Goal: Transaction & Acquisition: Purchase product/service

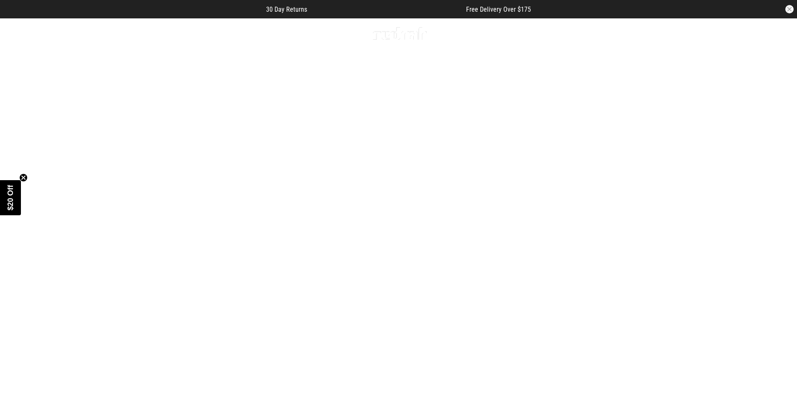
click at [559, 178] on link "3 / 4" at bounding box center [398, 217] width 797 height 399
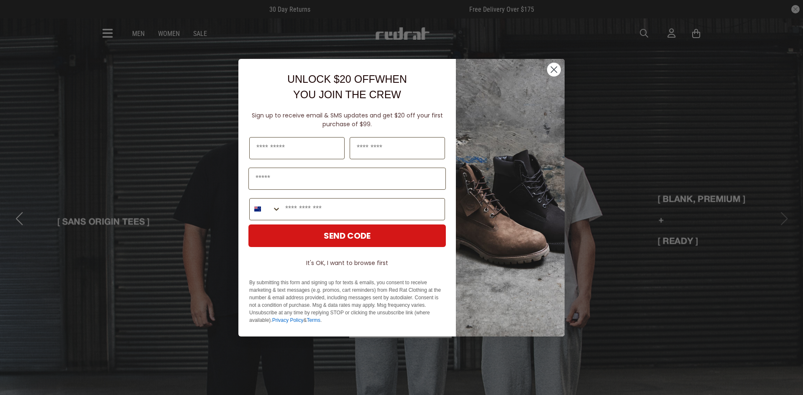
click at [556, 73] on circle "Close dialog" at bounding box center [554, 69] width 14 height 14
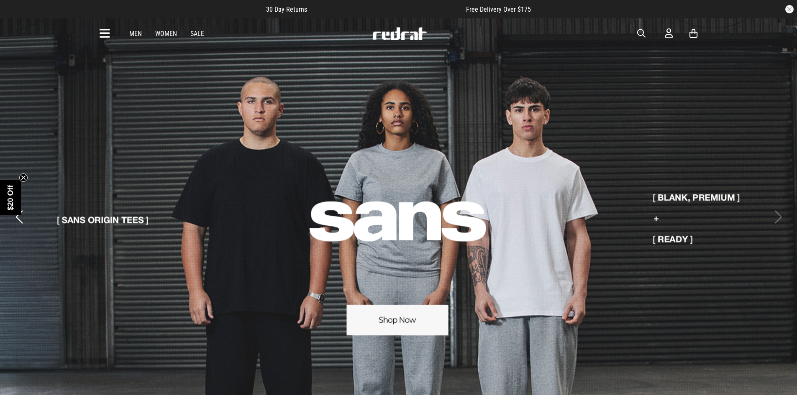
click at [662, 194] on link "4 / 4" at bounding box center [398, 207] width 797 height 378
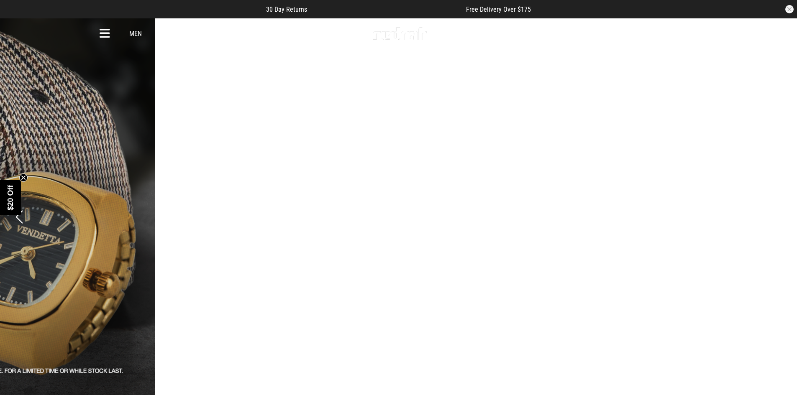
click at [701, 190] on link "3 / 4" at bounding box center [559, 217] width 797 height 399
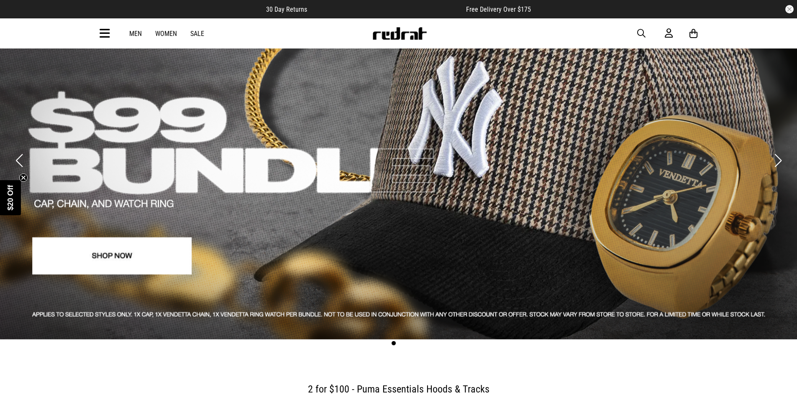
scroll to position [42, 0]
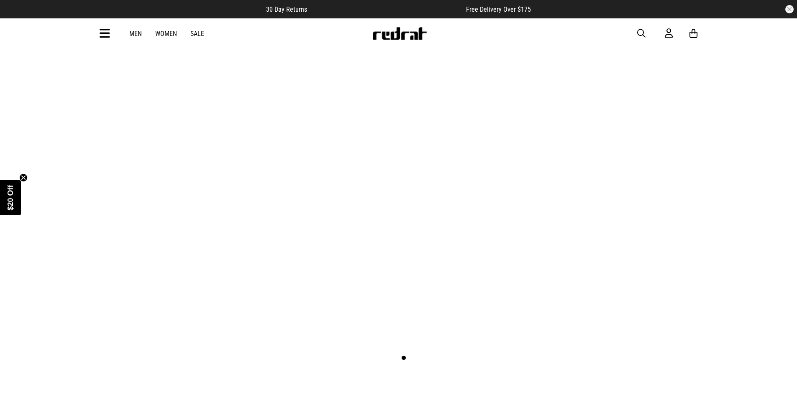
click at [529, 177] on link "3 / 4" at bounding box center [398, 175] width 797 height 399
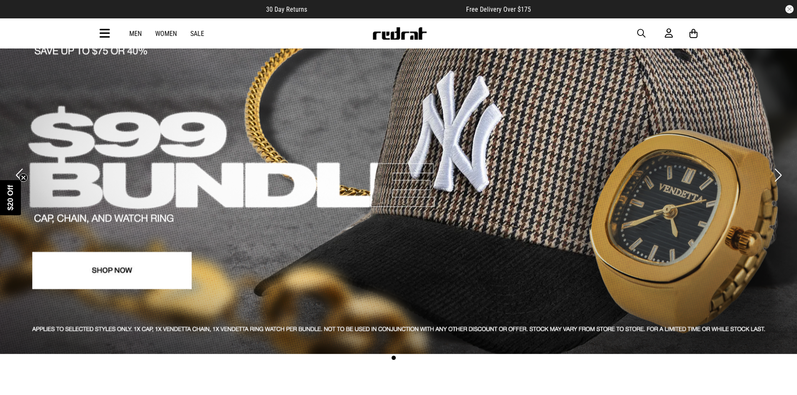
click at [130, 272] on link "2 / 4" at bounding box center [398, 165] width 797 height 378
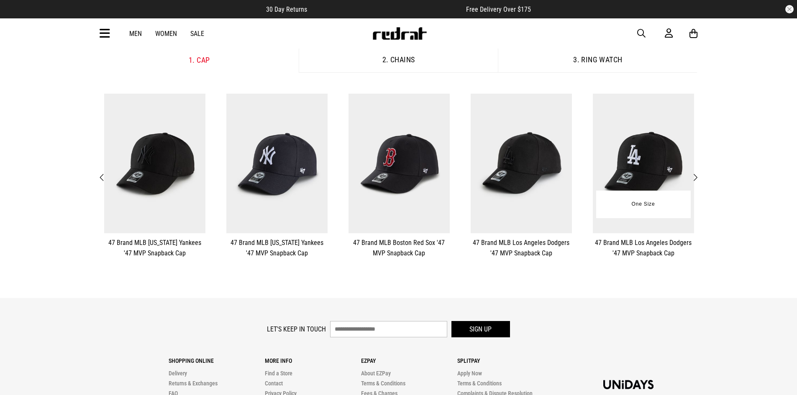
scroll to position [118, 0]
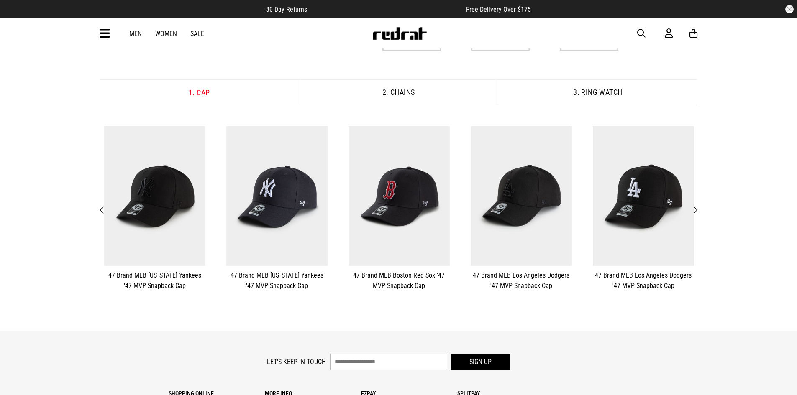
click at [693, 210] on span "Next" at bounding box center [694, 210] width 5 height 10
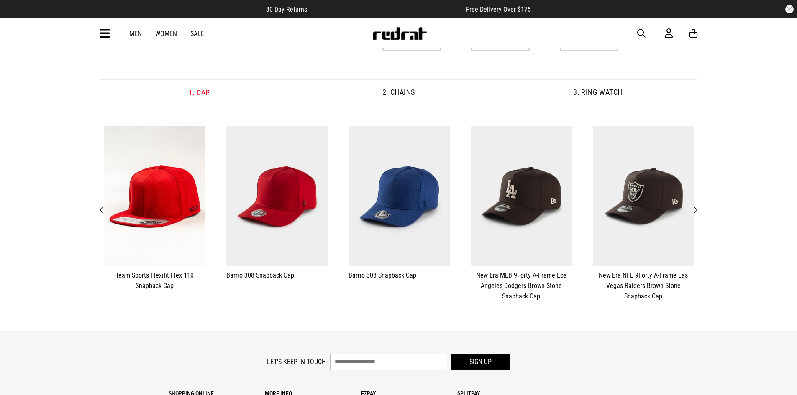
click at [693, 210] on span "Next" at bounding box center [694, 210] width 5 height 10
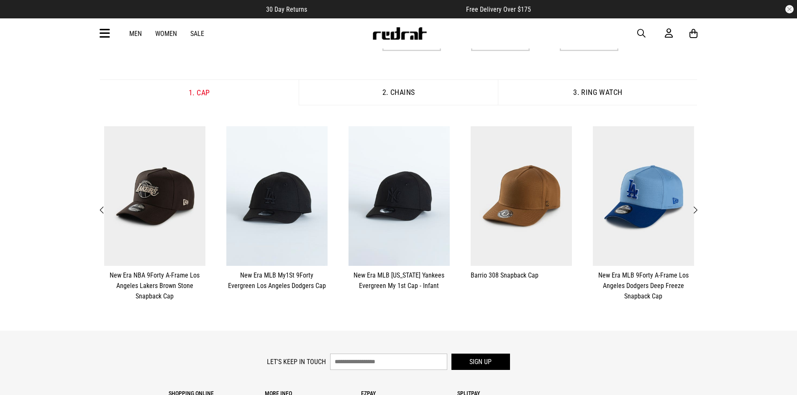
click at [693, 210] on span "Next" at bounding box center [694, 210] width 5 height 10
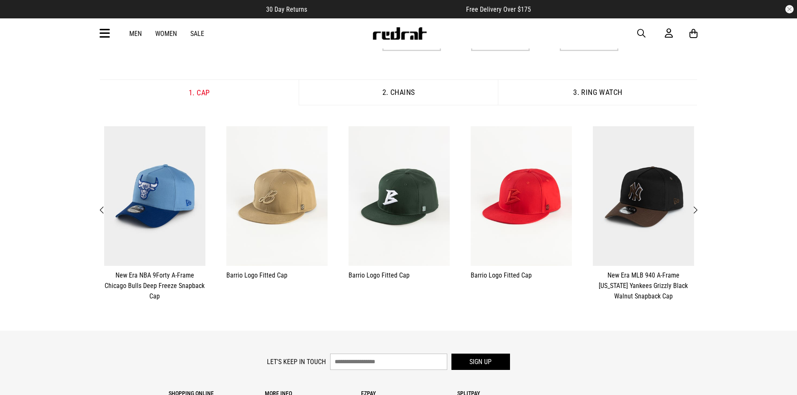
click at [693, 210] on span "Next" at bounding box center [694, 210] width 5 height 10
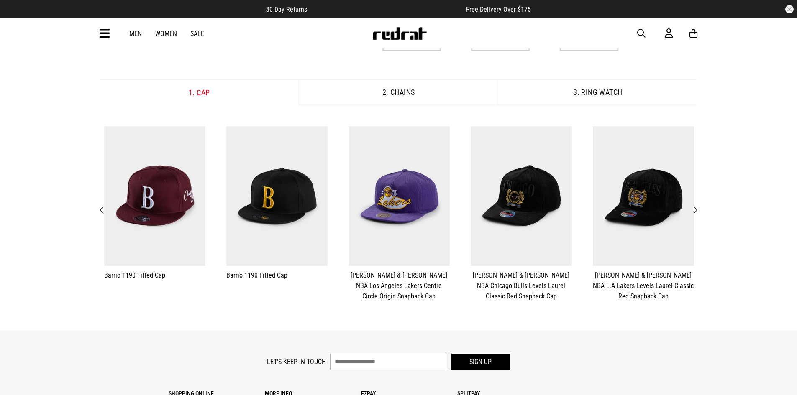
click at [103, 208] on span "Previous" at bounding box center [102, 210] width 5 height 10
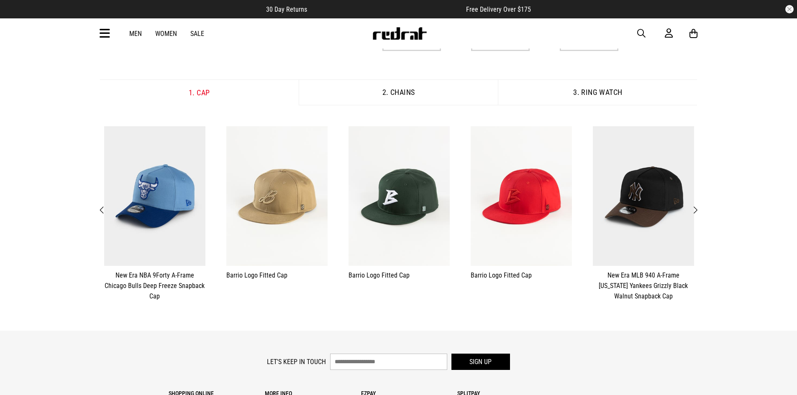
click at [102, 208] on span "Previous" at bounding box center [102, 210] width 5 height 10
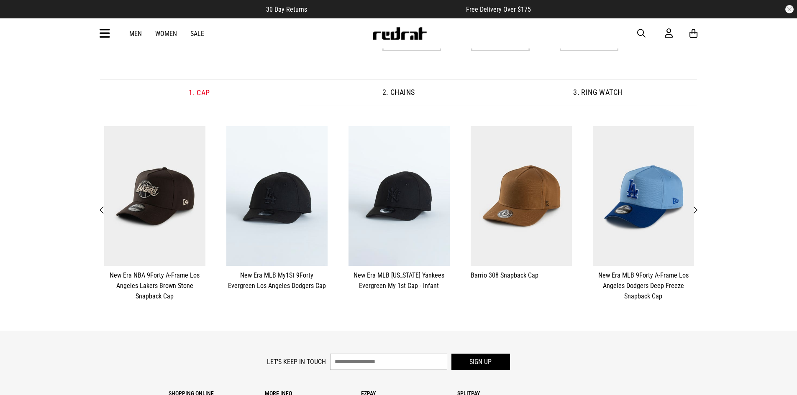
click at [102, 208] on span "Previous" at bounding box center [102, 210] width 5 height 10
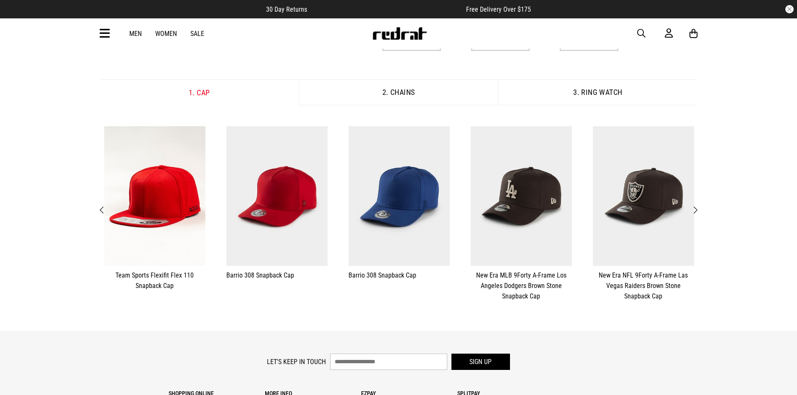
click at [102, 208] on span "Previous" at bounding box center [102, 210] width 5 height 10
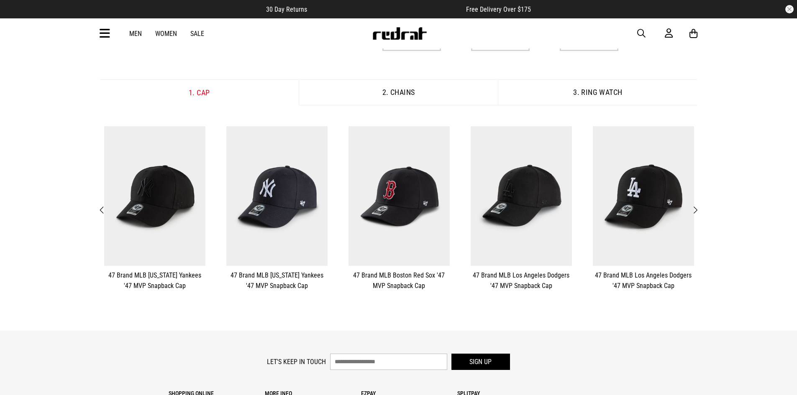
click at [102, 208] on span "Previous" at bounding box center [102, 210] width 5 height 10
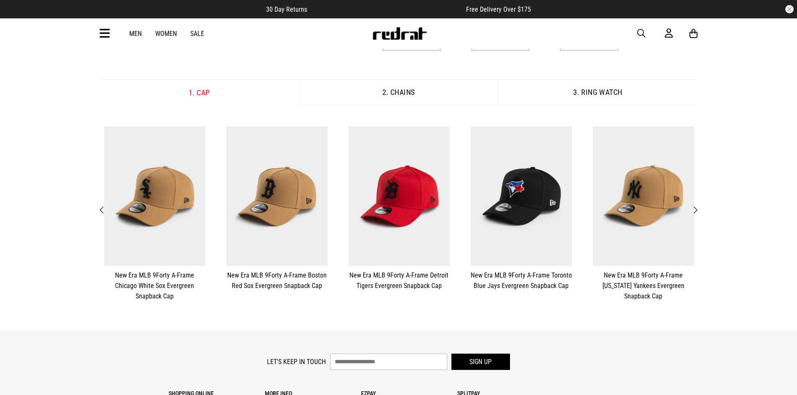
click at [102, 208] on span "Previous" at bounding box center [102, 210] width 5 height 10
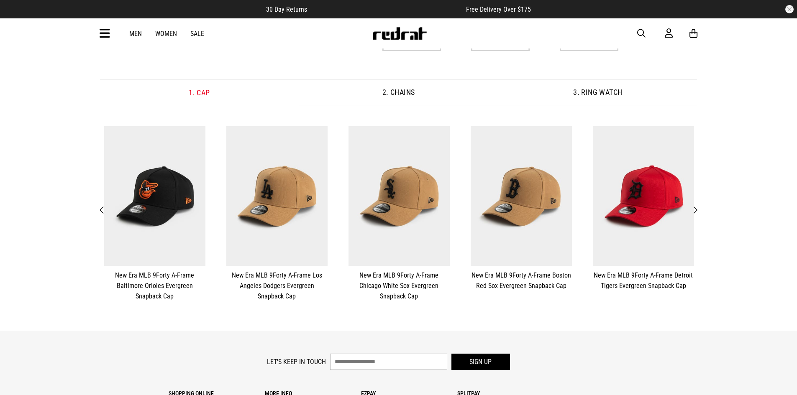
click at [102, 208] on span "Previous" at bounding box center [102, 210] width 5 height 10
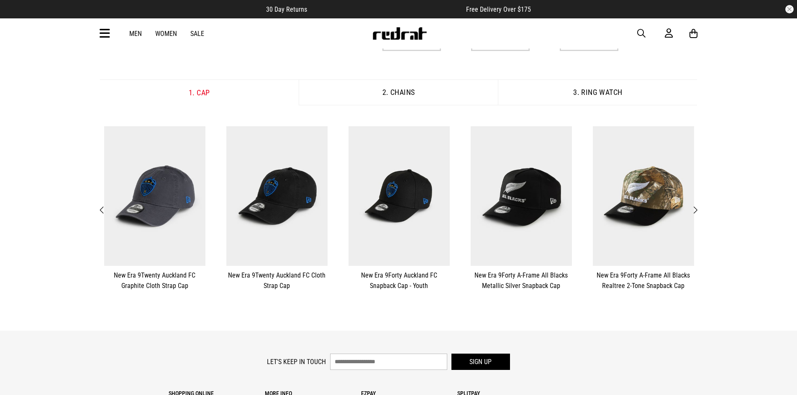
click at [102, 208] on span "Previous" at bounding box center [102, 210] width 5 height 10
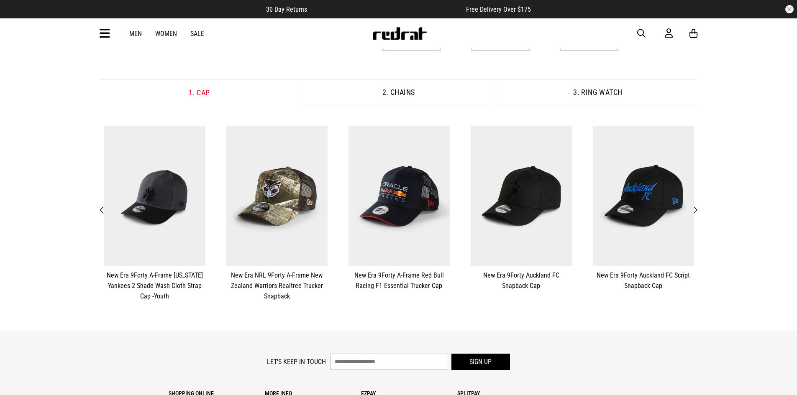
click at [102, 208] on span "Previous" at bounding box center [102, 210] width 5 height 10
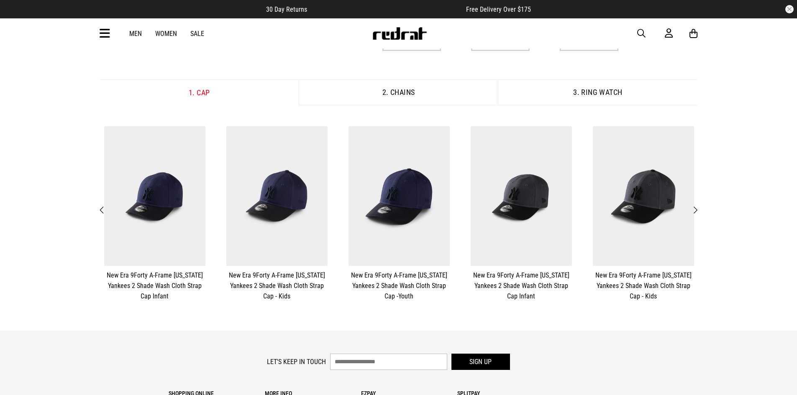
click at [102, 208] on span "Previous" at bounding box center [102, 210] width 5 height 10
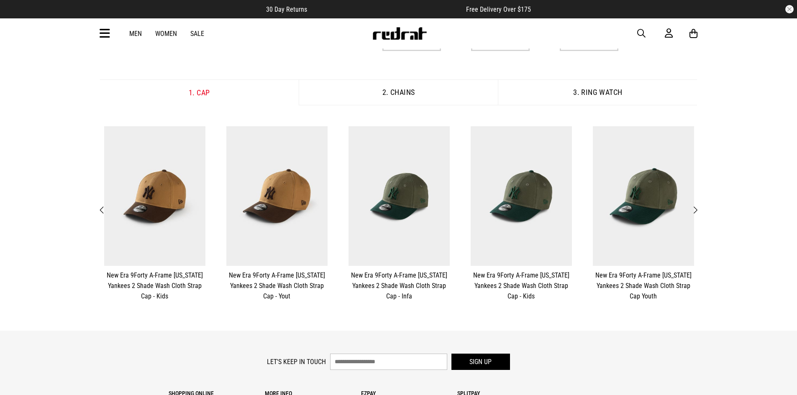
click at [102, 208] on span "Previous" at bounding box center [102, 210] width 5 height 10
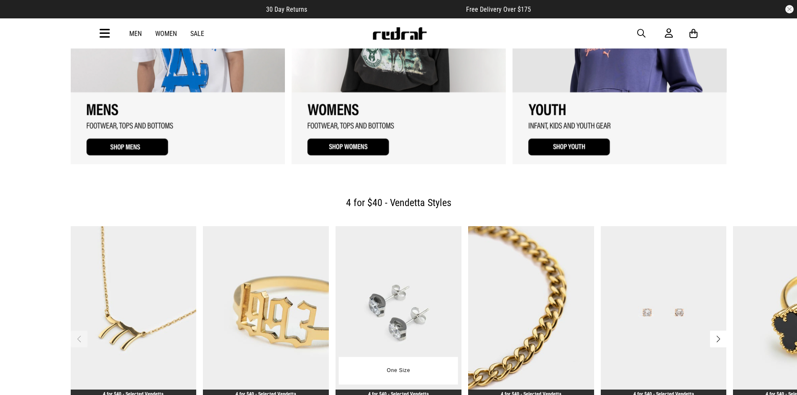
scroll to position [1126, 0]
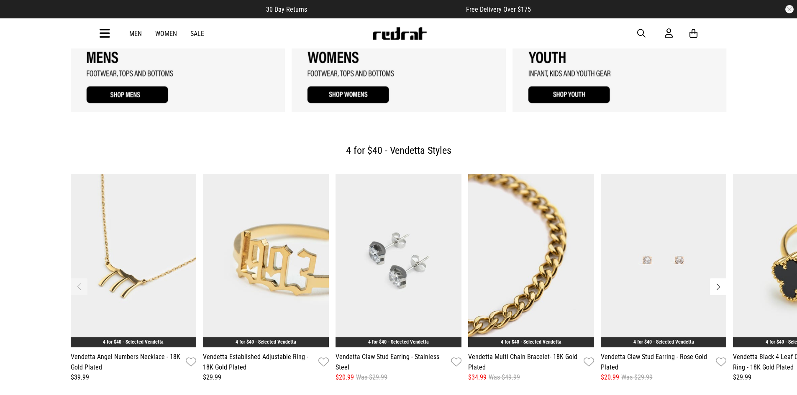
click at [723, 279] on button "Next slide" at bounding box center [718, 287] width 17 height 17
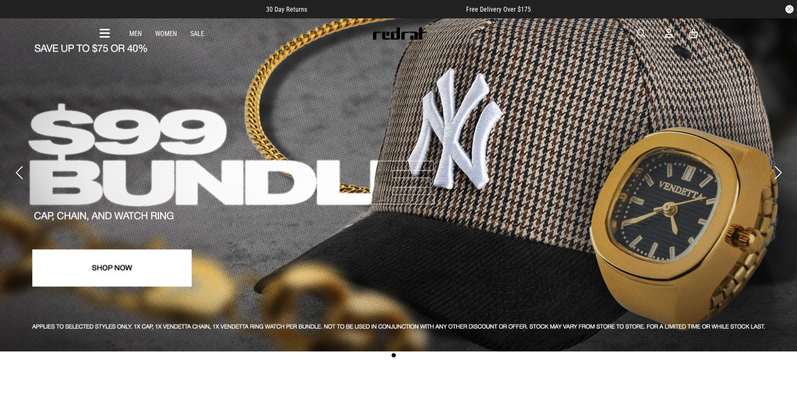
scroll to position [0, 0]
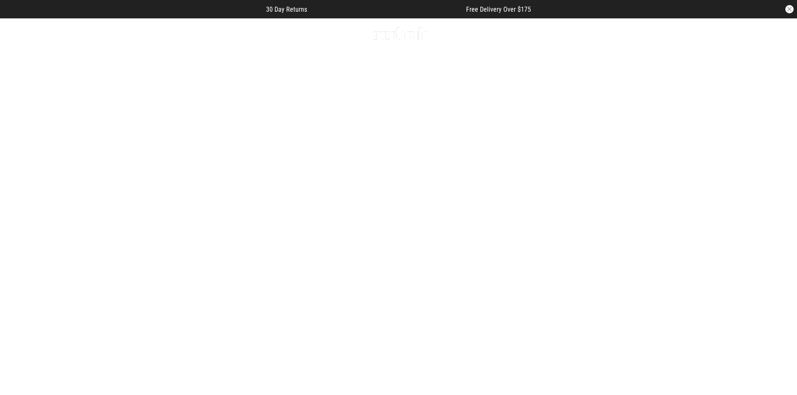
click at [20, 208] on button "Previous slide" at bounding box center [18, 217] width 11 height 18
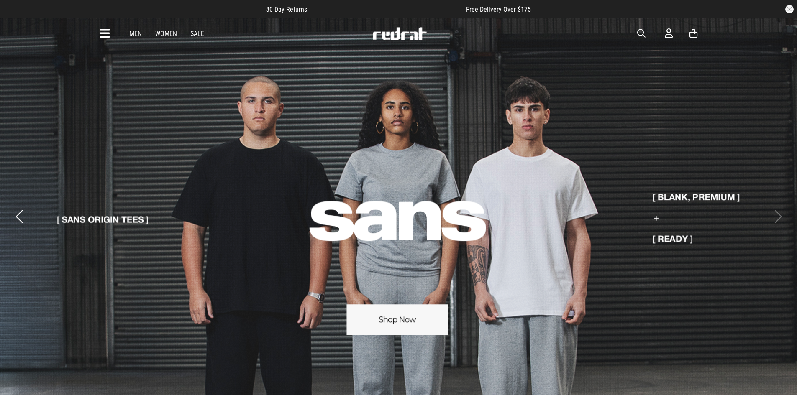
click at [778, 208] on button "Next slide" at bounding box center [777, 217] width 11 height 18
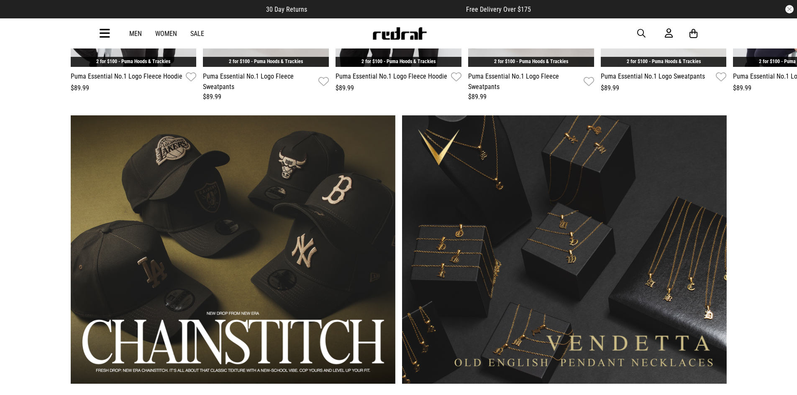
scroll to position [628, 0]
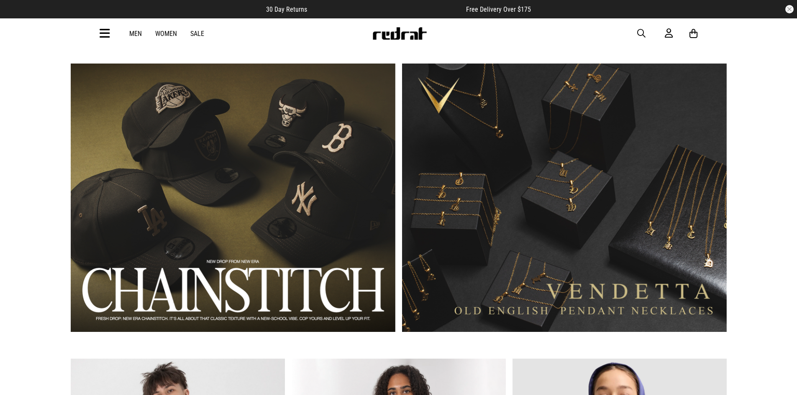
click at [584, 156] on link "2 / 2" at bounding box center [564, 198] width 325 height 269
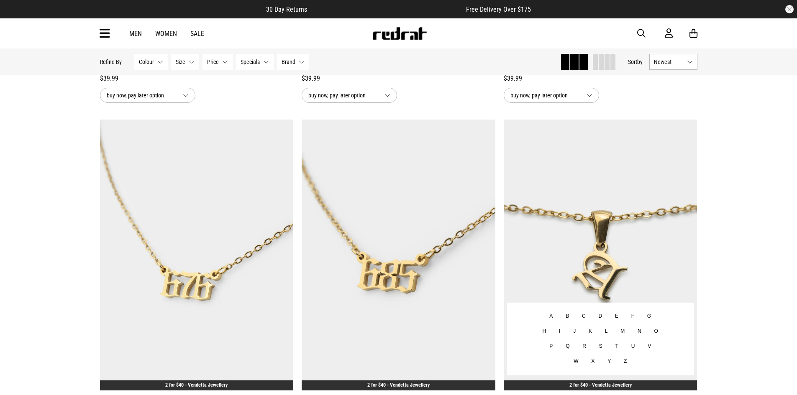
scroll to position [377, 0]
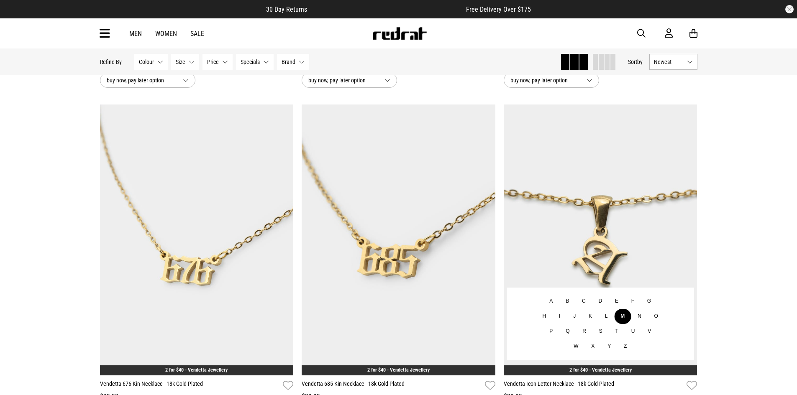
click at [614, 319] on button "M" at bounding box center [622, 316] width 17 height 15
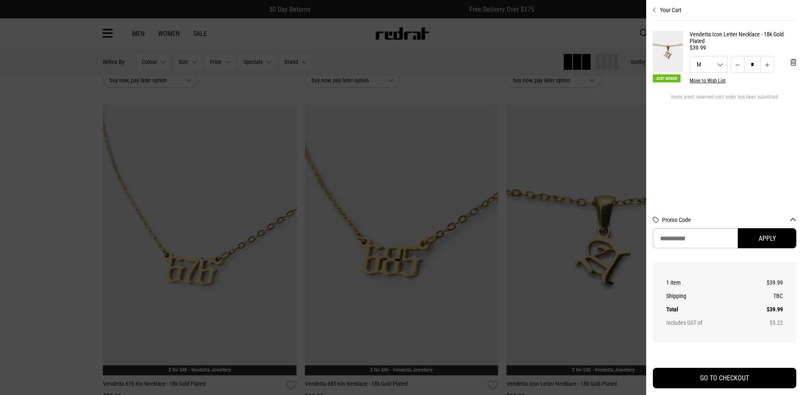
click at [604, 241] on div at bounding box center [401, 197] width 803 height 395
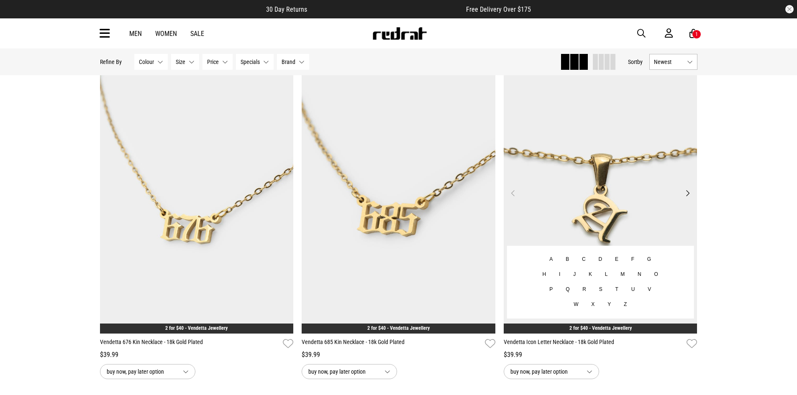
scroll to position [377, 0]
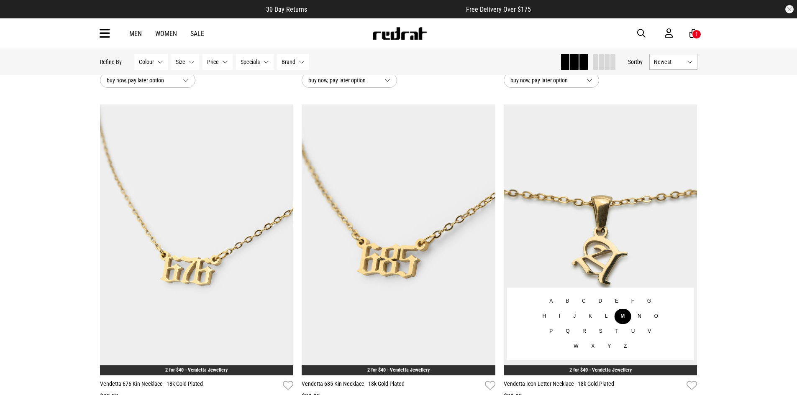
click at [614, 320] on button "M" at bounding box center [622, 316] width 17 height 15
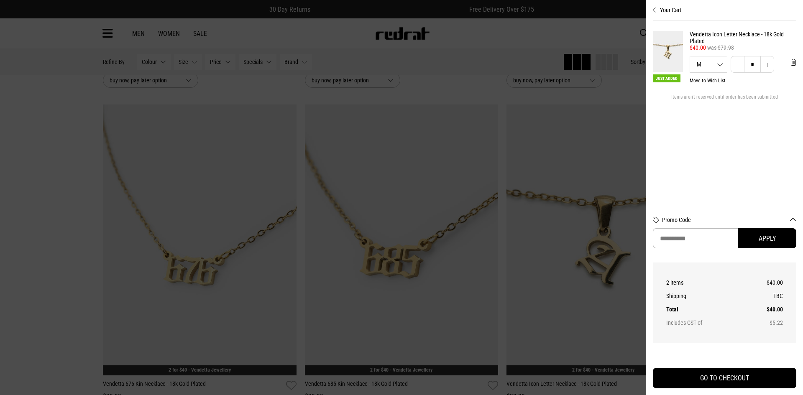
click at [574, 255] on div at bounding box center [401, 197] width 803 height 395
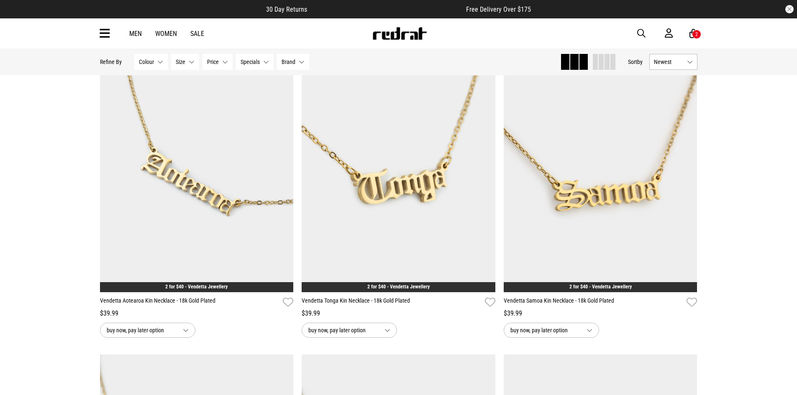
scroll to position [126, 0]
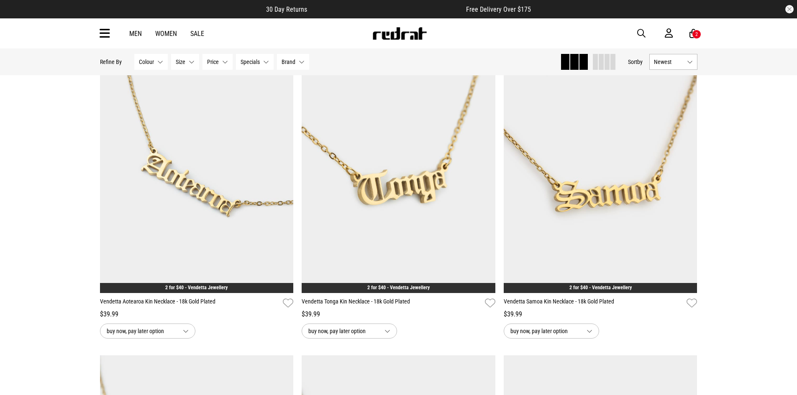
click at [691, 36] on icon at bounding box center [693, 33] width 8 height 10
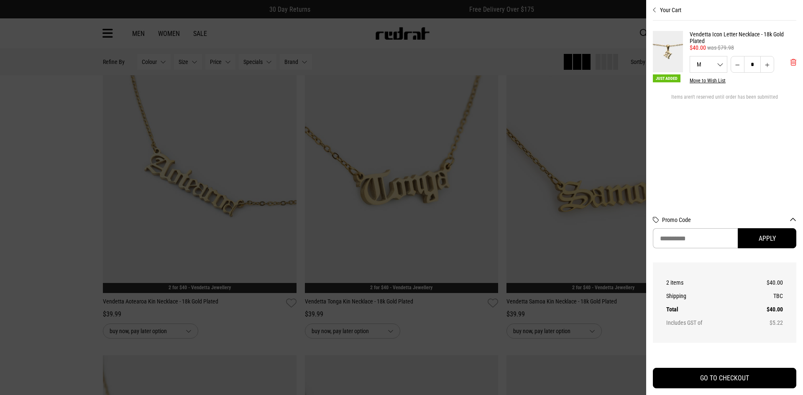
click at [794, 65] on span "'Remove from cart" at bounding box center [794, 63] width 6 height 8
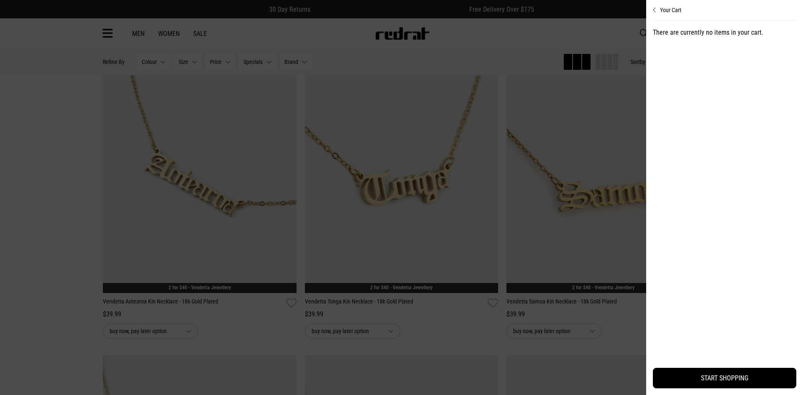
drag, startPoint x: 489, startPoint y: 52, endPoint x: 494, endPoint y: 60, distance: 10.0
click at [494, 60] on div at bounding box center [401, 197] width 803 height 395
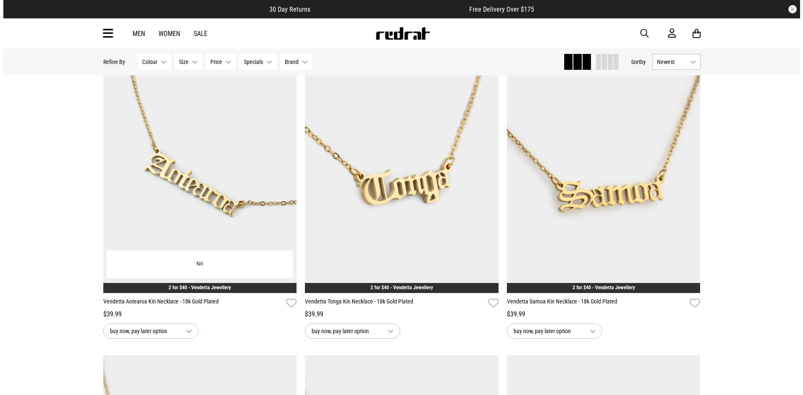
scroll to position [0, 0]
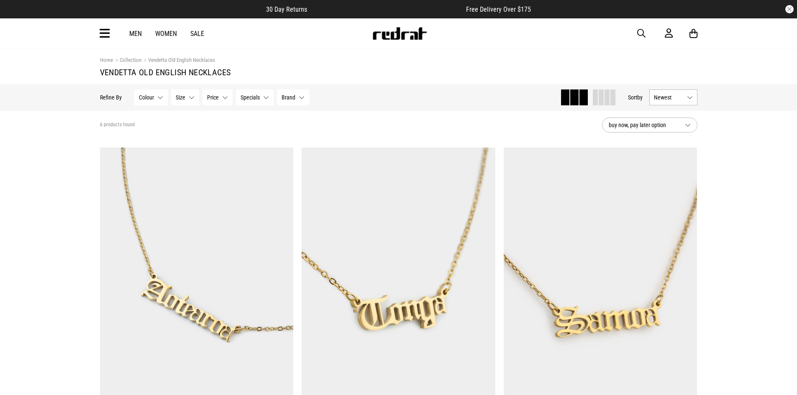
click at [107, 39] on icon at bounding box center [105, 34] width 10 height 14
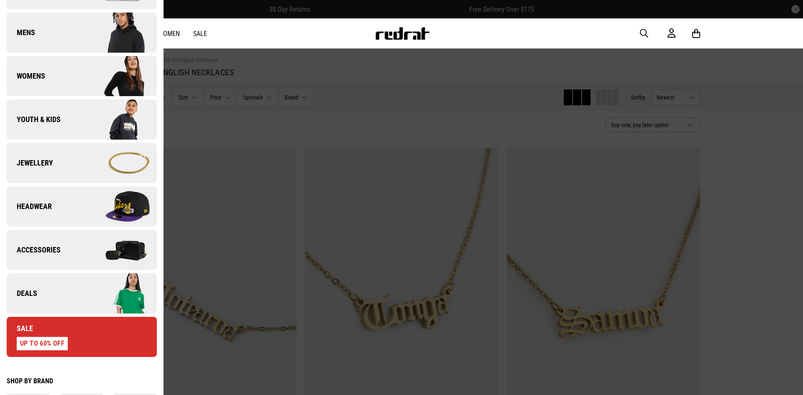
scroll to position [209, 0]
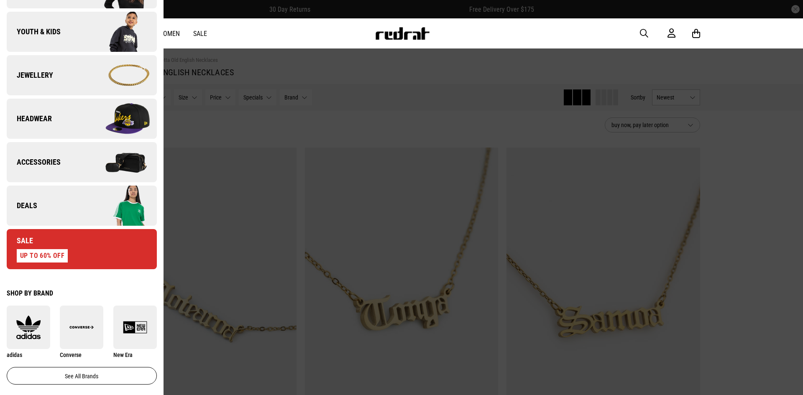
click at [112, 250] on link "Sale UP TO 60% OFF" at bounding box center [82, 249] width 150 height 40
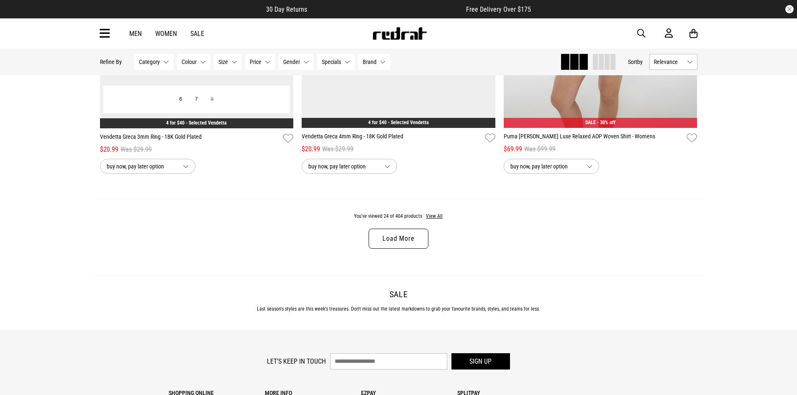
scroll to position [2630, 0]
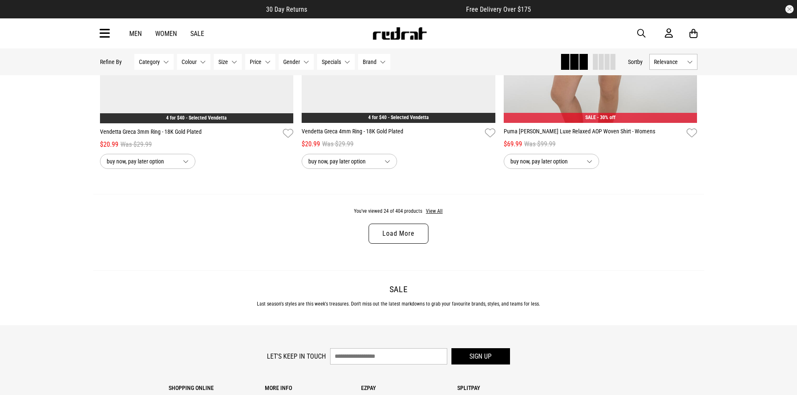
click at [416, 241] on link "Load More" at bounding box center [398, 234] width 59 height 20
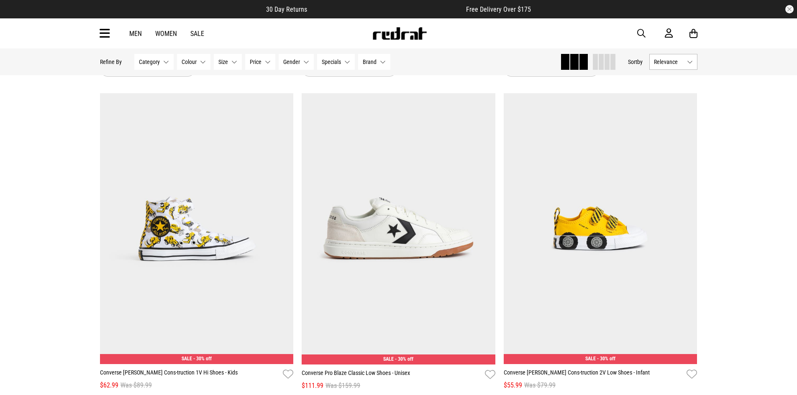
scroll to position [5224, 0]
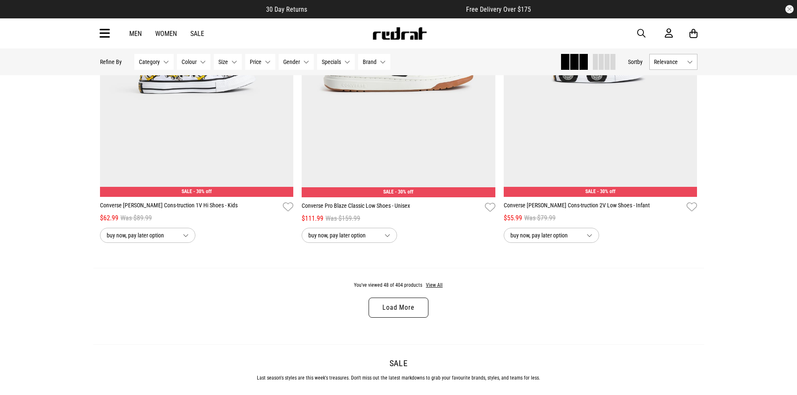
click at [398, 316] on link "Load More" at bounding box center [398, 308] width 59 height 20
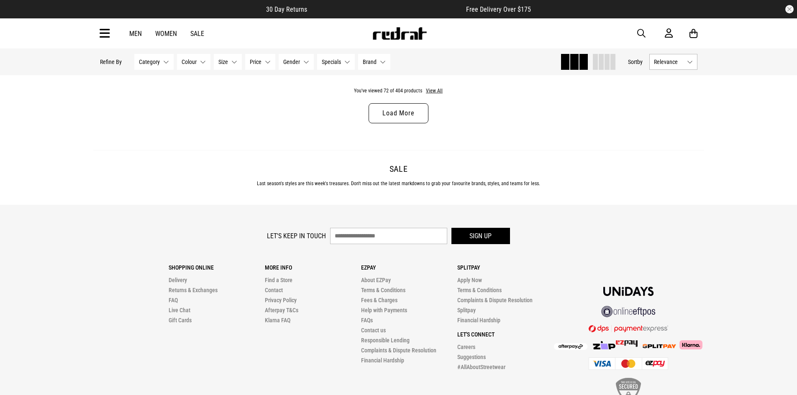
scroll to position [8011, 0]
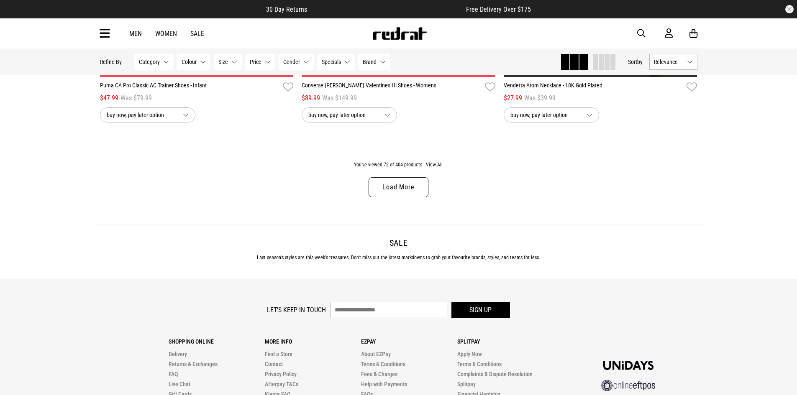
click at [387, 195] on link "Load More" at bounding box center [398, 187] width 59 height 20
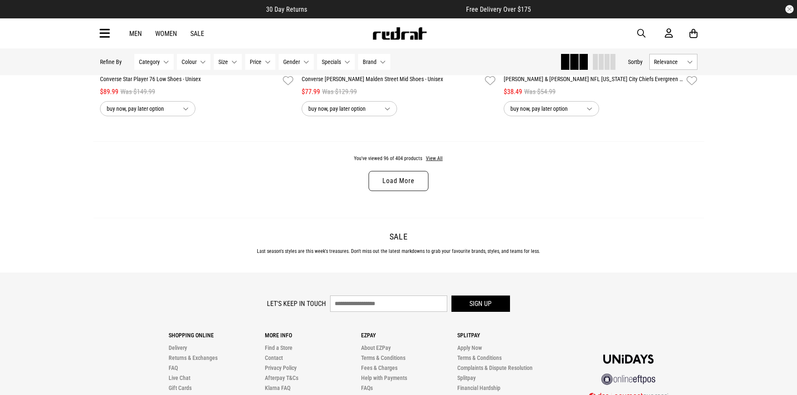
scroll to position [10689, 0]
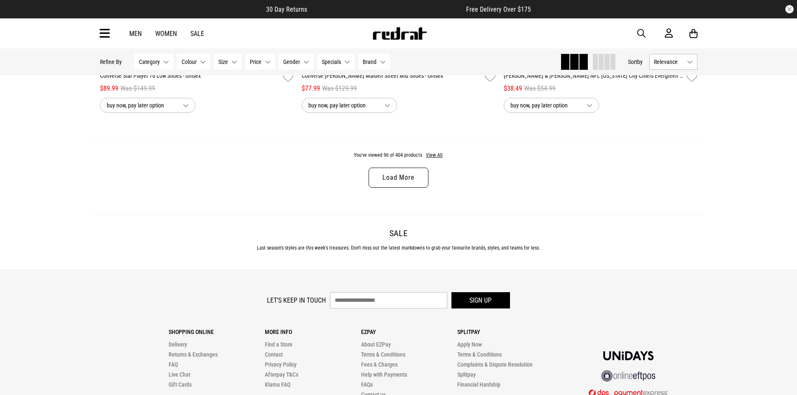
click at [401, 187] on link "Load More" at bounding box center [398, 178] width 59 height 20
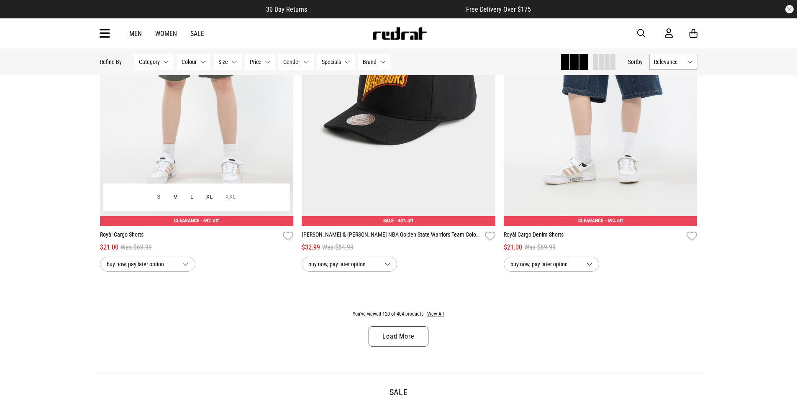
scroll to position [13199, 0]
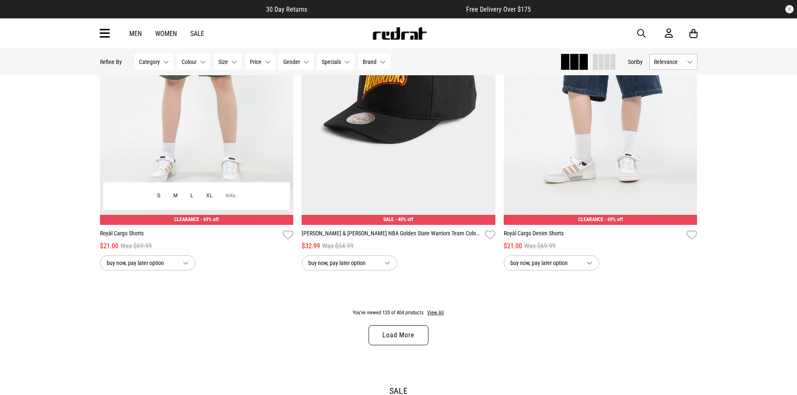
click at [175, 268] on span "buy now, pay later option" at bounding box center [141, 263] width 69 height 10
click at [177, 271] on button "buy now, pay later option" at bounding box center [147, 263] width 95 height 15
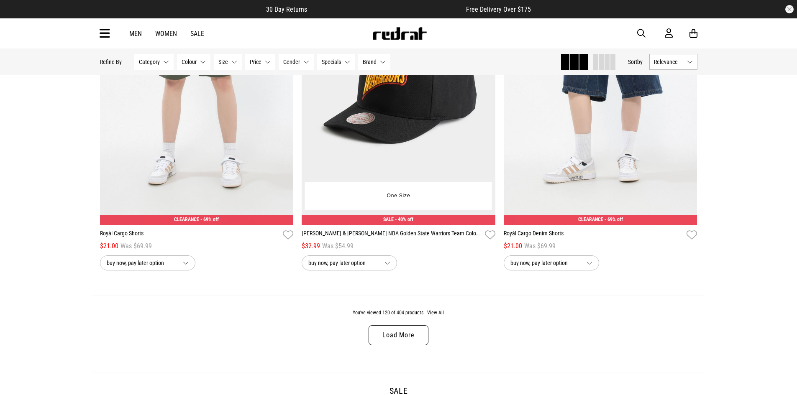
scroll to position [13366, 0]
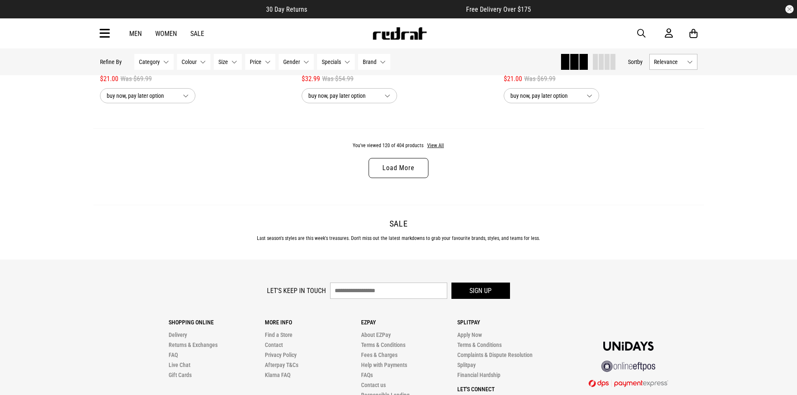
click at [394, 178] on link "Load More" at bounding box center [398, 168] width 59 height 20
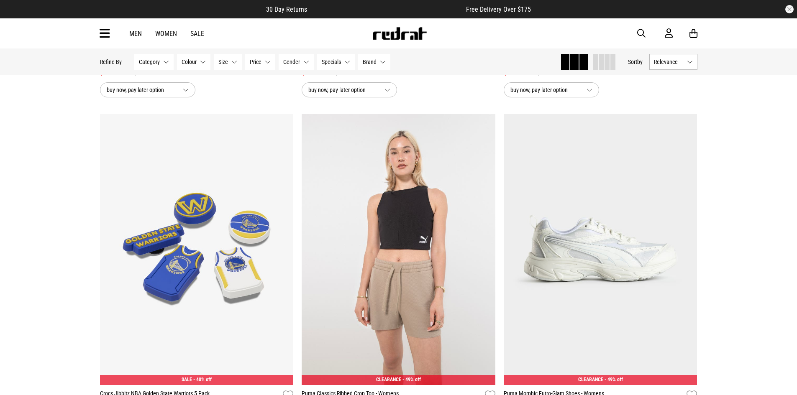
scroll to position [15123, 0]
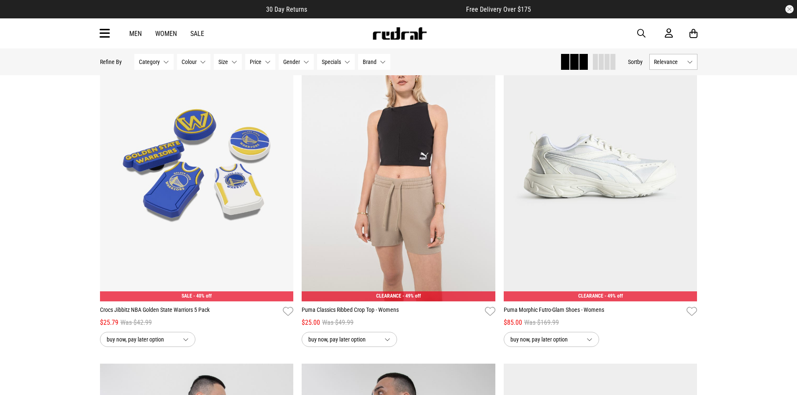
click at [99, 34] on div "Men Women Sale Sign in New Back Footwear Back Mens Back Womens Back Youth & Kid…" at bounding box center [398, 33] width 611 height 30
click at [104, 33] on icon at bounding box center [105, 34] width 10 height 14
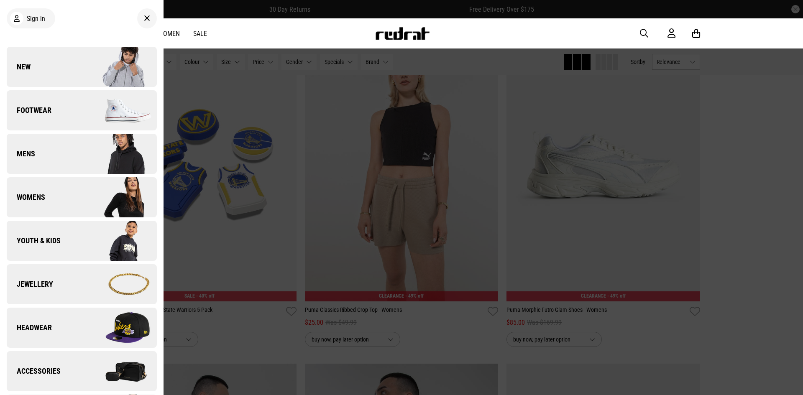
click at [144, 18] on icon at bounding box center [147, 18] width 6 height 10
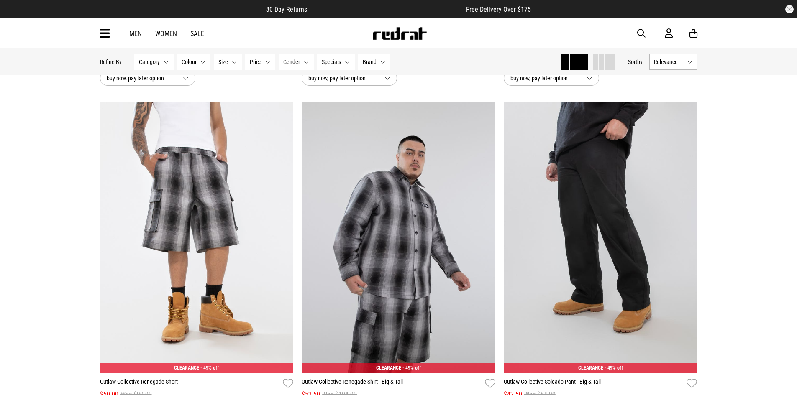
scroll to position [14375, 0]
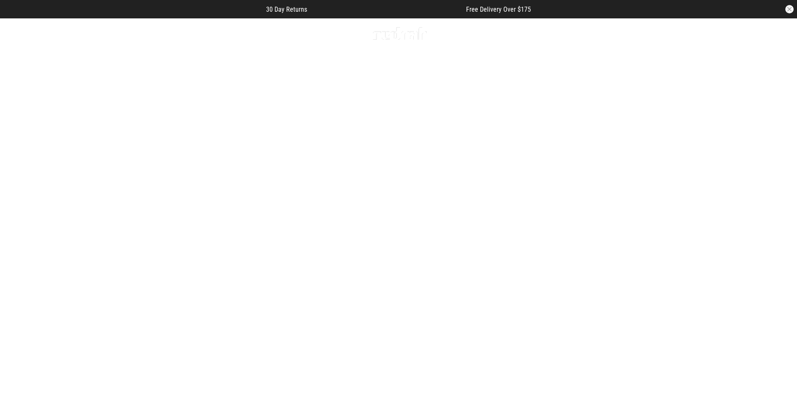
click at [18, 208] on button "Previous slide" at bounding box center [18, 217] width 11 height 18
click at [22, 208] on button "Previous slide" at bounding box center [18, 217] width 11 height 18
click at [18, 208] on button "Previous slide" at bounding box center [18, 217] width 11 height 18
click at [26, 207] on link "3 / 4" at bounding box center [398, 217] width 797 height 399
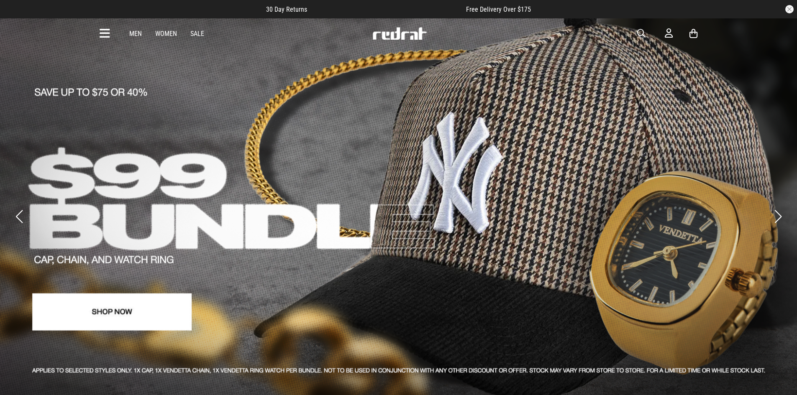
click at [19, 208] on button "Previous slide" at bounding box center [18, 217] width 11 height 18
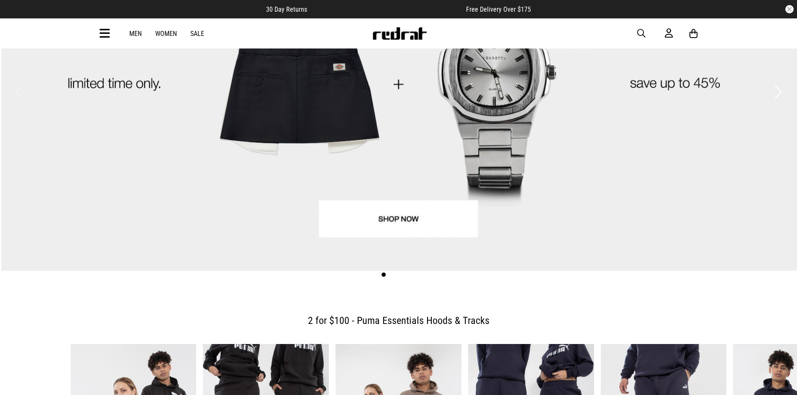
scroll to position [126, 0]
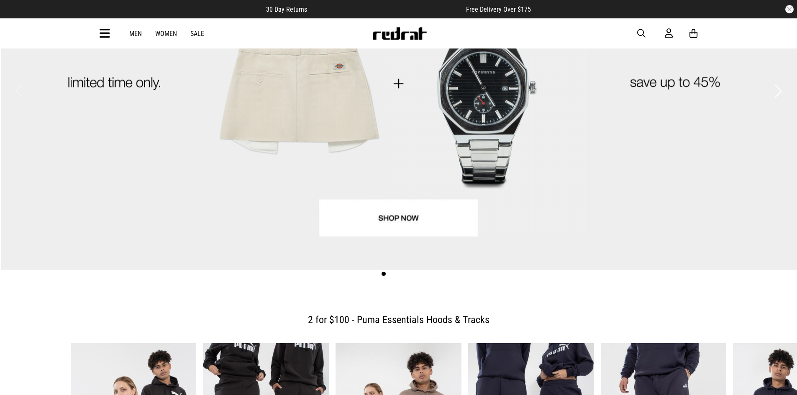
click at [410, 214] on link "1 / 4" at bounding box center [398, 81] width 797 height 378
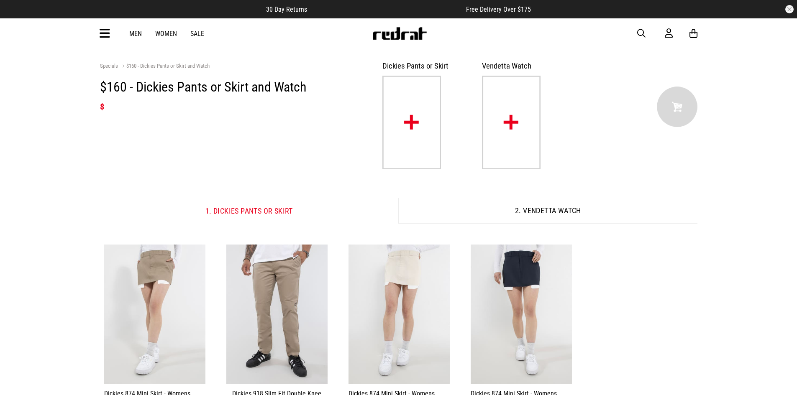
click at [133, 33] on link "Men" at bounding box center [135, 34] width 13 height 8
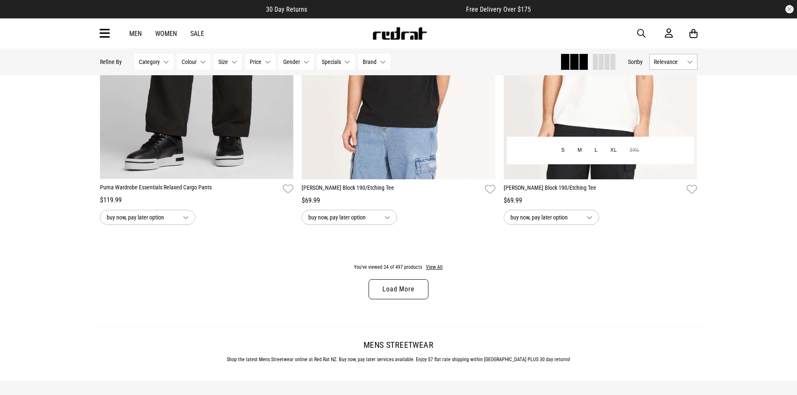
scroll to position [2426, 0]
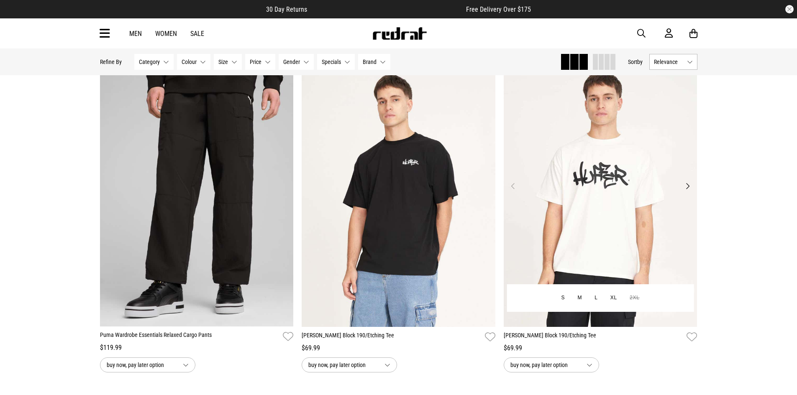
click at [687, 191] on button "Next" at bounding box center [687, 186] width 10 height 10
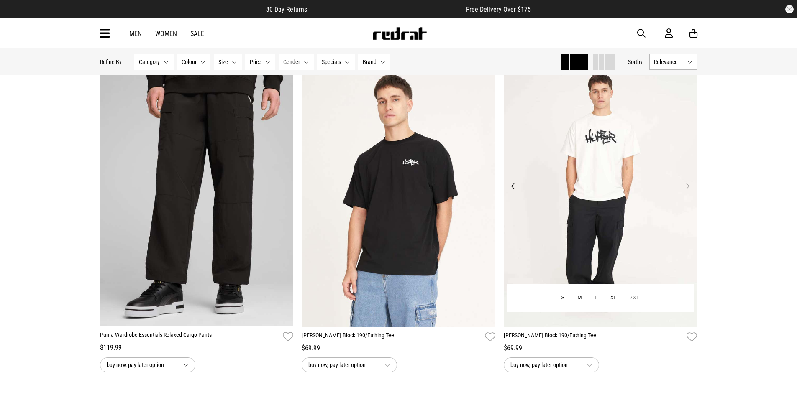
click at [685, 195] on img at bounding box center [601, 191] width 194 height 271
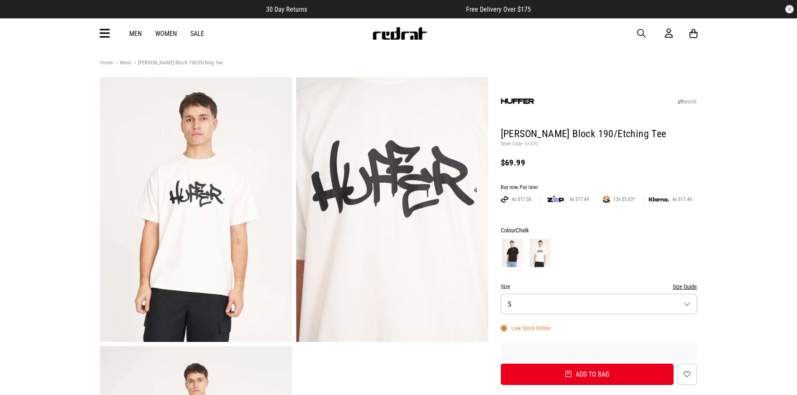
click at [516, 247] on img at bounding box center [512, 253] width 21 height 28
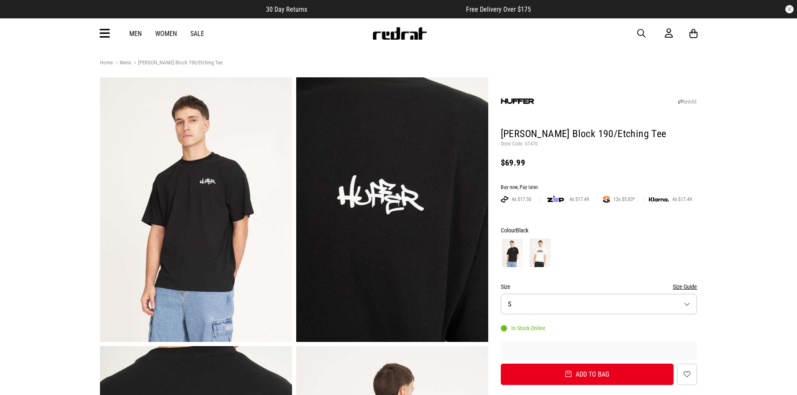
click at [521, 248] on img at bounding box center [512, 253] width 21 height 28
click at [542, 252] on img at bounding box center [540, 253] width 21 height 28
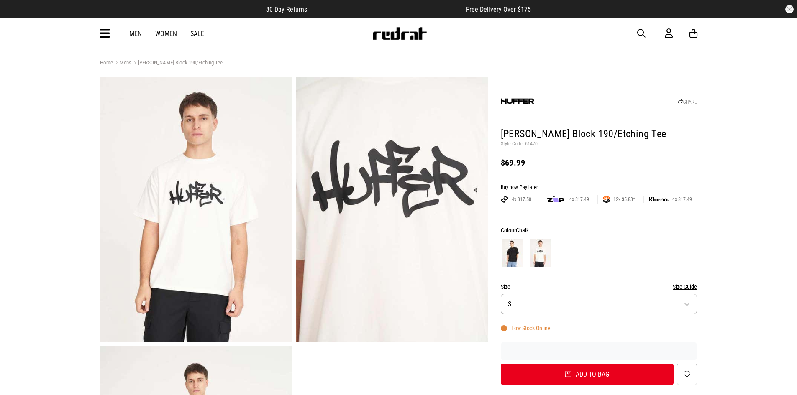
click at [139, 35] on link "Men" at bounding box center [135, 34] width 13 height 8
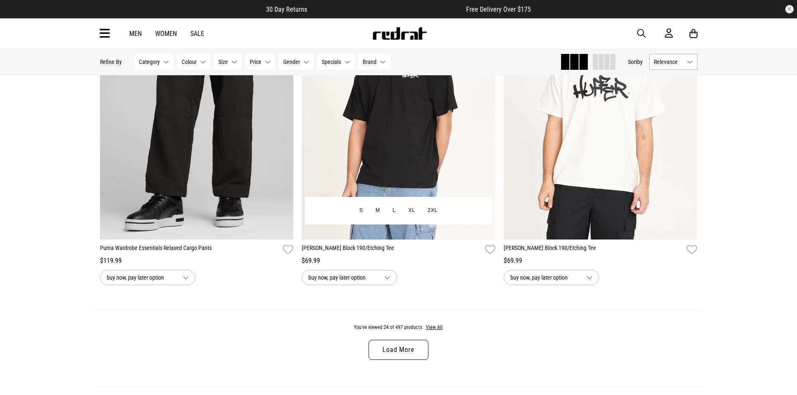
scroll to position [2575, 0]
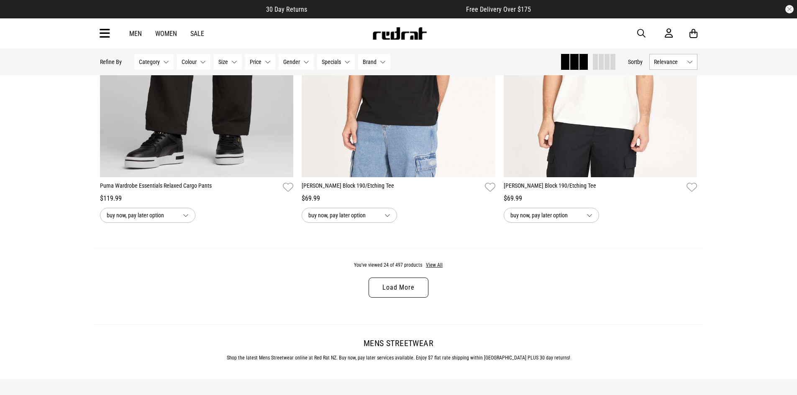
click at [389, 295] on link "Load More" at bounding box center [398, 288] width 59 height 20
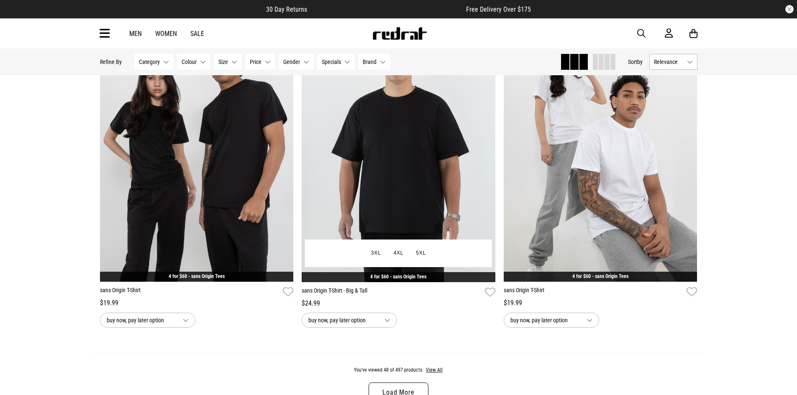
scroll to position [5252, 0]
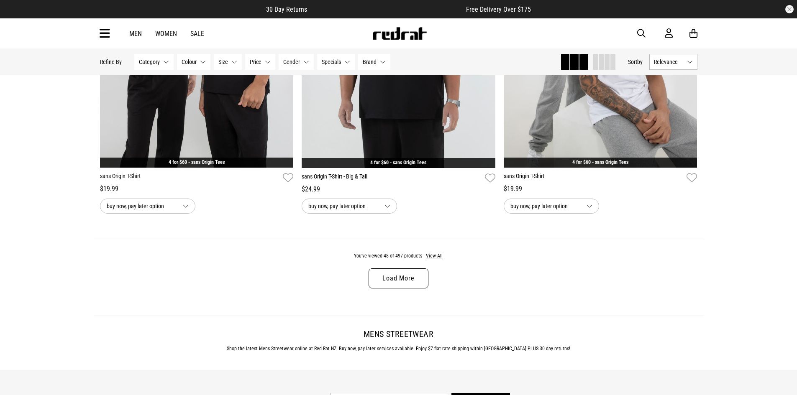
click at [402, 284] on link "Load More" at bounding box center [398, 279] width 59 height 20
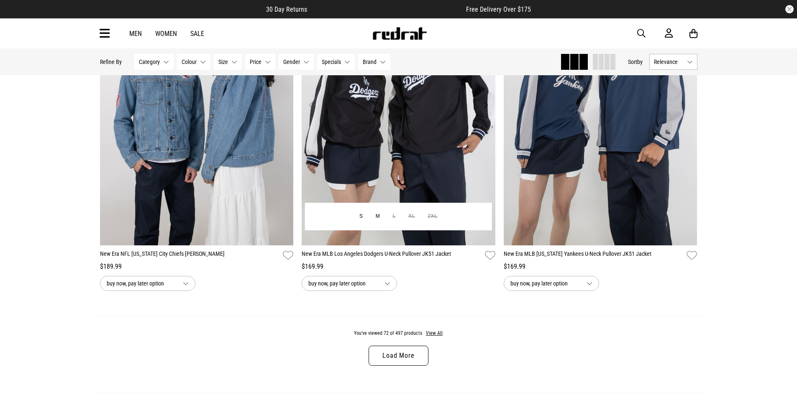
scroll to position [7929, 0]
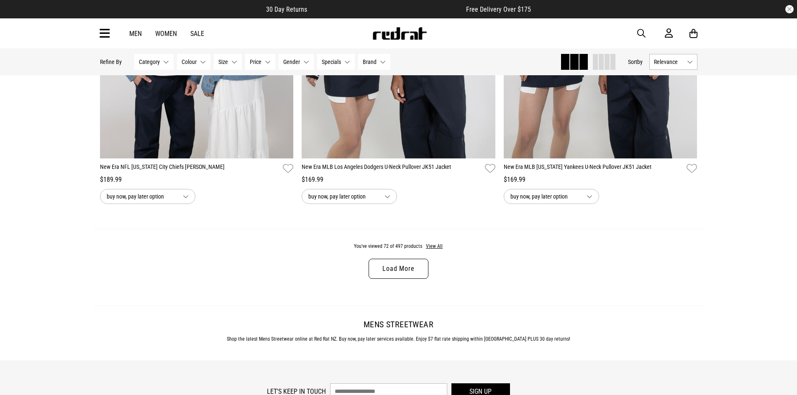
click at [420, 278] on link "Load More" at bounding box center [398, 269] width 59 height 20
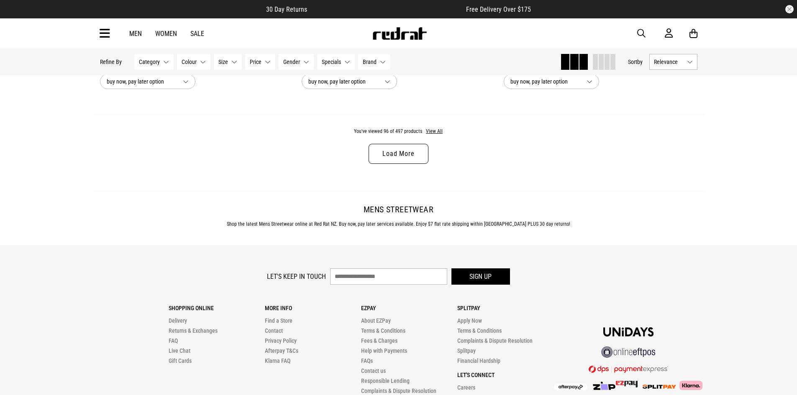
scroll to position [10732, 0]
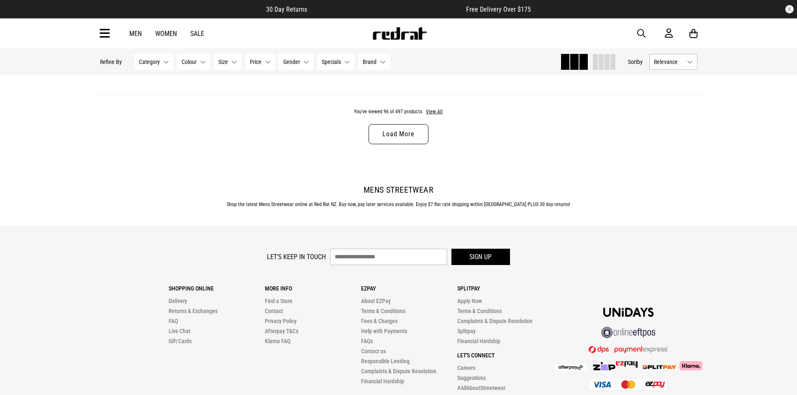
click at [396, 144] on link "Load More" at bounding box center [398, 134] width 59 height 20
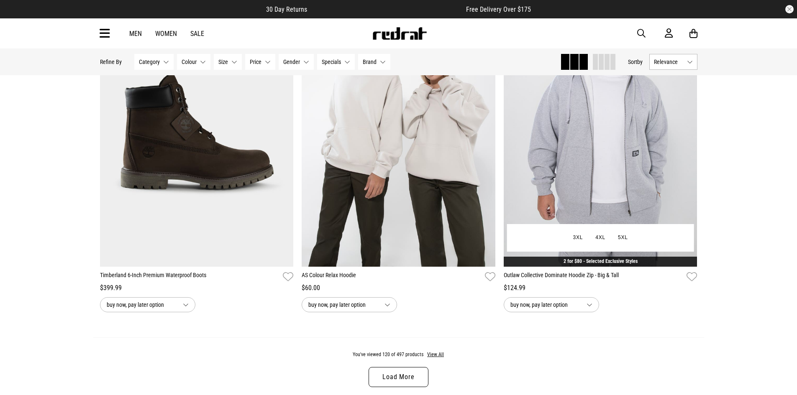
scroll to position [13243, 0]
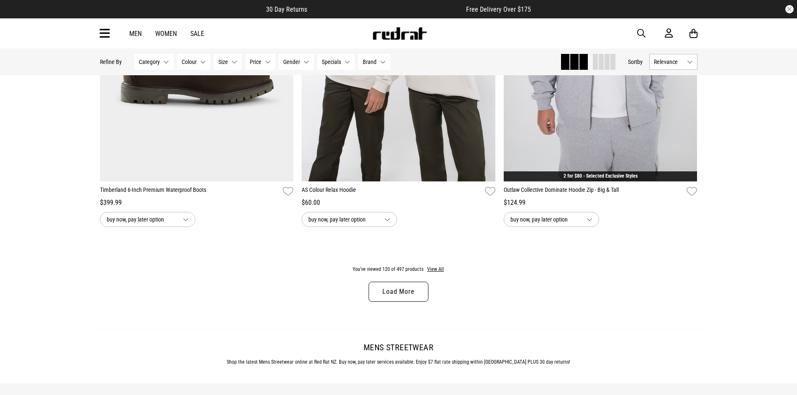
click at [394, 302] on link "Load More" at bounding box center [398, 292] width 59 height 20
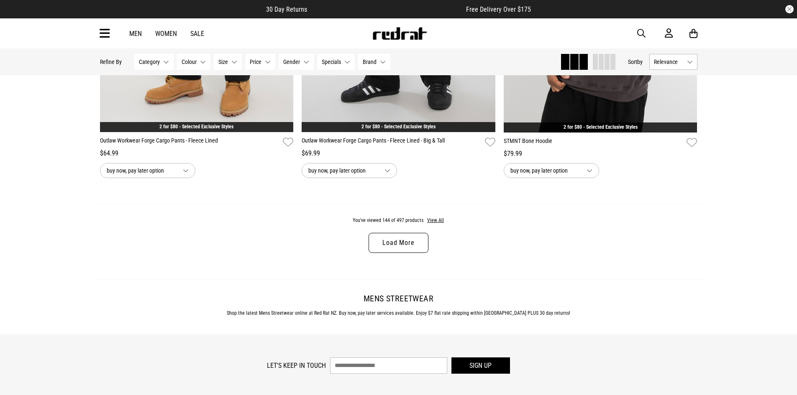
scroll to position [15962, 0]
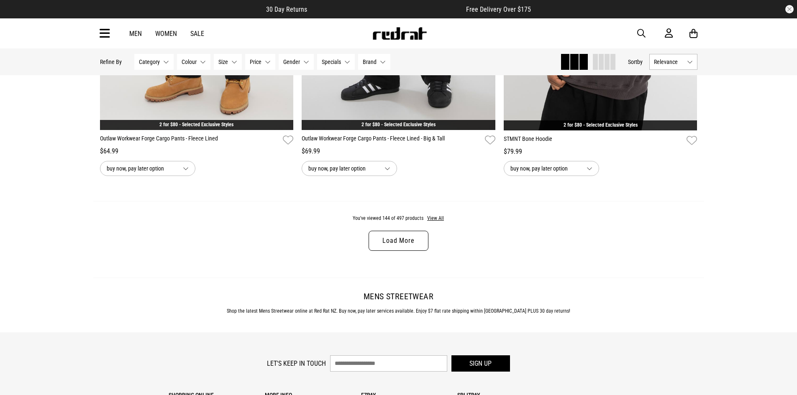
click at [401, 251] on link "Load More" at bounding box center [398, 241] width 59 height 20
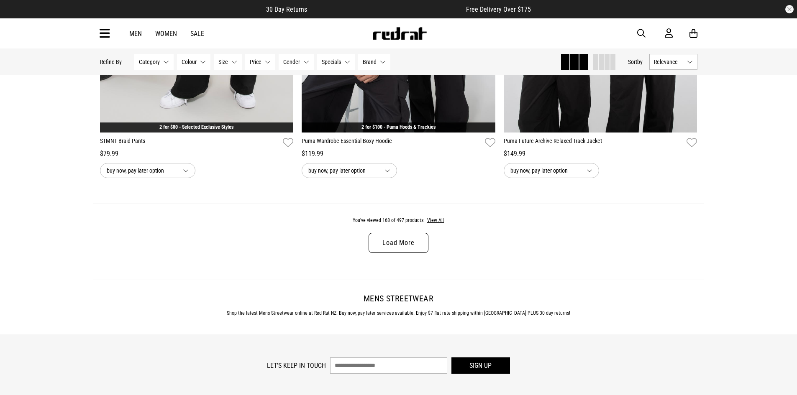
scroll to position [18723, 0]
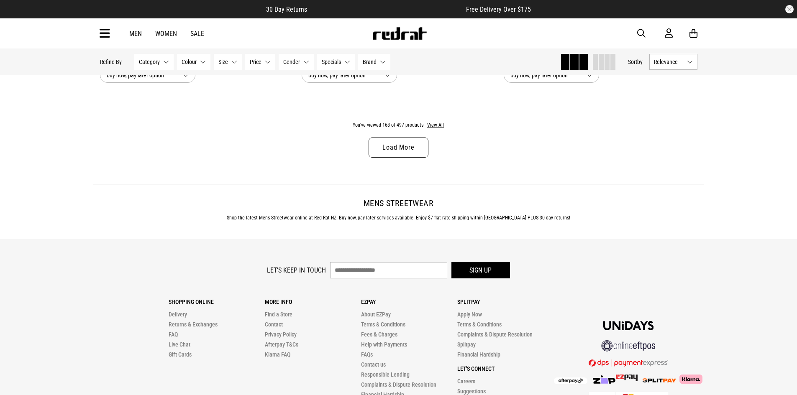
click at [401, 158] on link "Load More" at bounding box center [398, 148] width 59 height 20
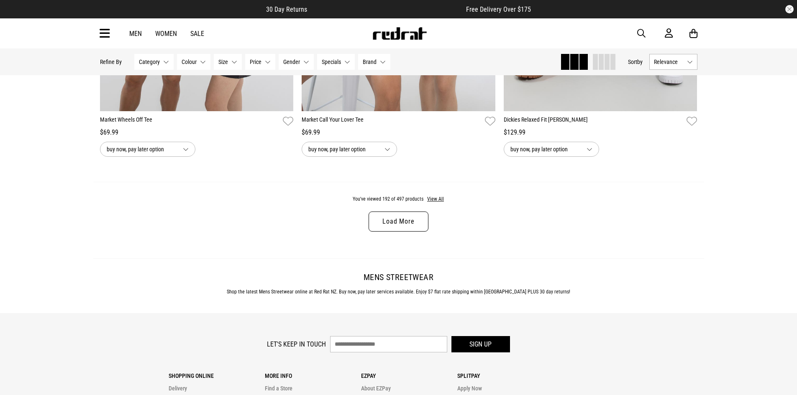
scroll to position [21442, 0]
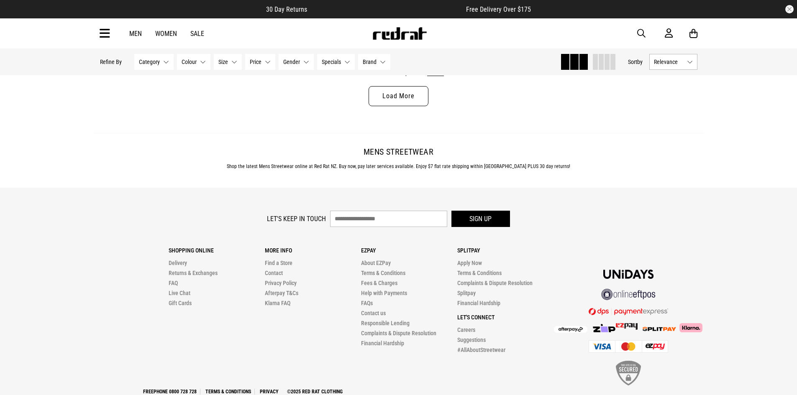
click at [387, 106] on link "Load More" at bounding box center [398, 96] width 59 height 20
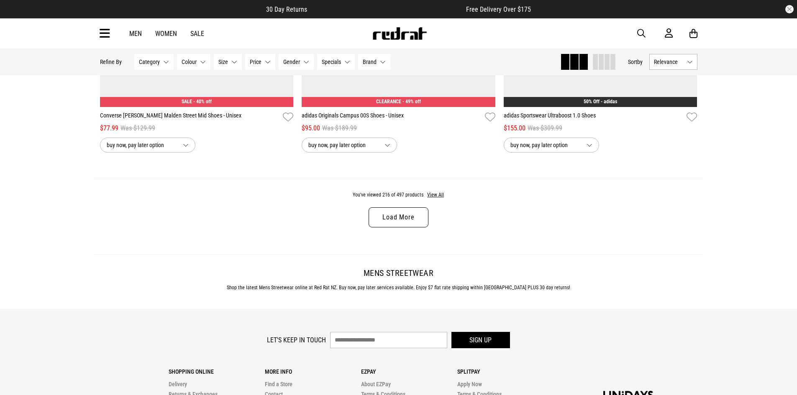
scroll to position [24078, 0]
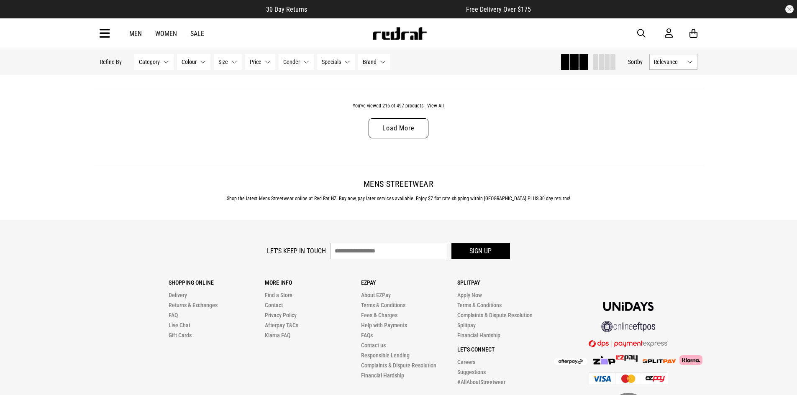
click at [407, 138] on link "Load More" at bounding box center [398, 128] width 59 height 20
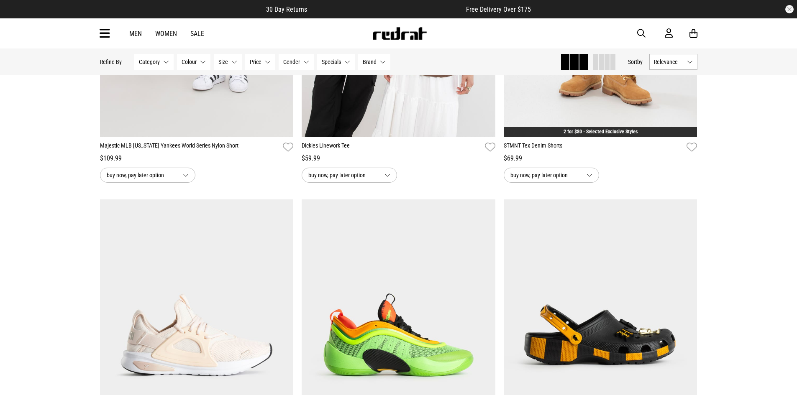
scroll to position [25500, 0]
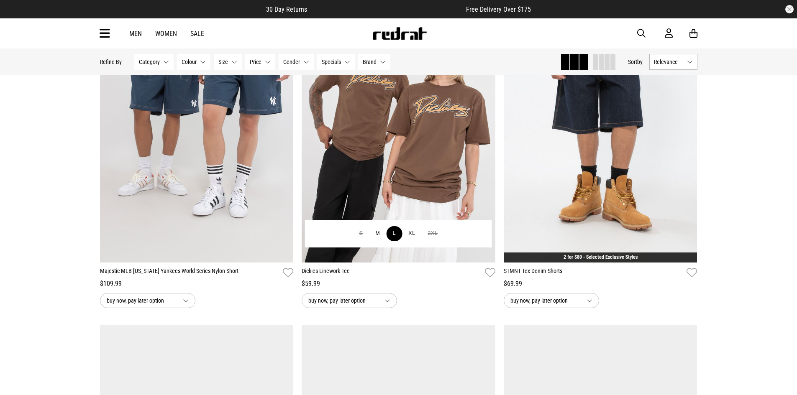
click at [401, 241] on button "L" at bounding box center [394, 233] width 16 height 15
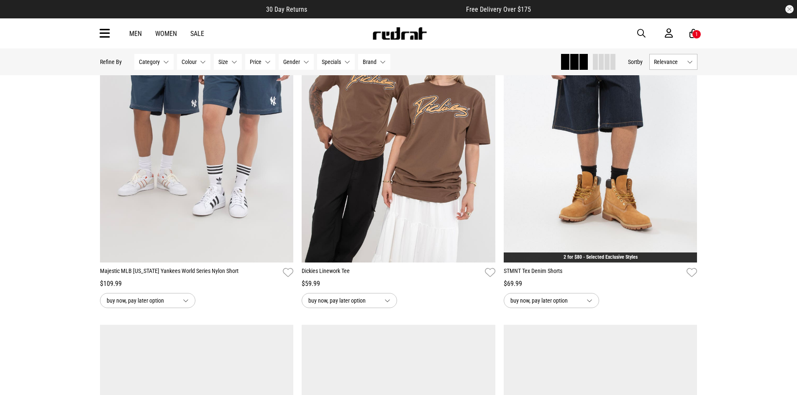
scroll to position [25668, 0]
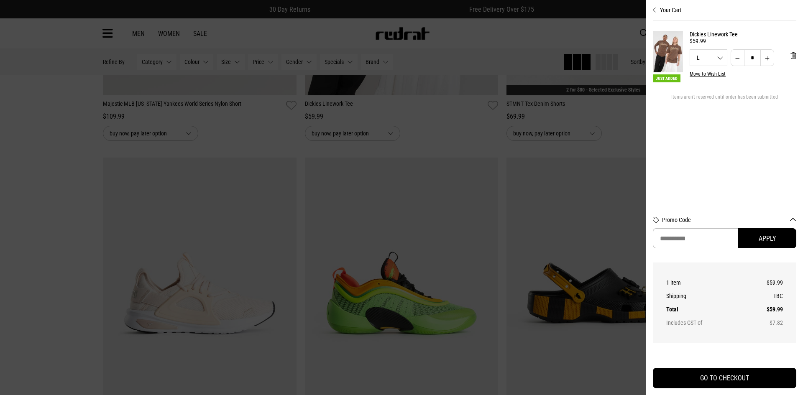
click at [794, 8] on button "Your Cart" at bounding box center [724, 6] width 143 height 13
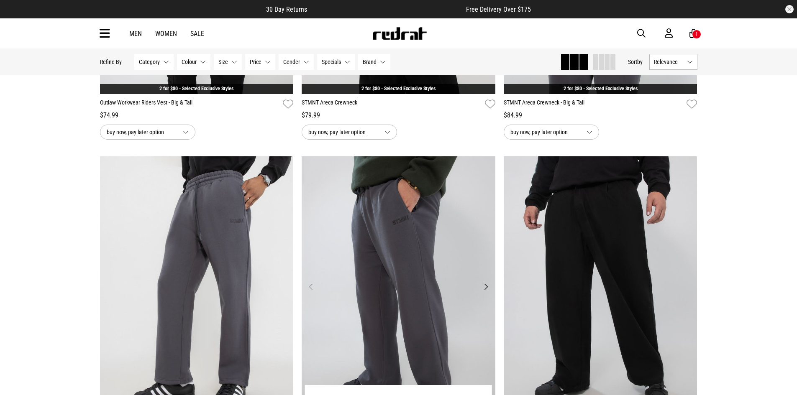
scroll to position [15209, 0]
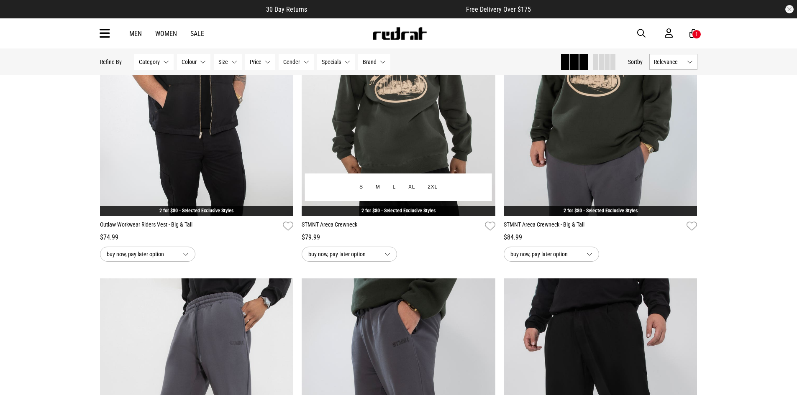
click at [470, 233] on link "STMNT Areca Crewneck" at bounding box center [392, 226] width 180 height 12
